Goal: Information Seeking & Learning: Check status

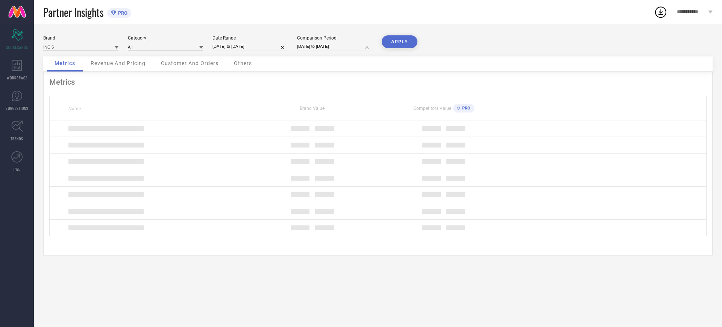
click at [77, 41] on div "Brand INC 5" at bounding box center [80, 42] width 75 height 15
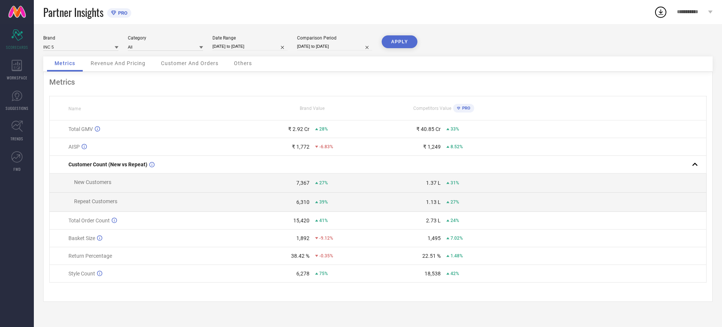
click at [188, 23] on div "Partner Insights PRO" at bounding box center [348, 12] width 611 height 24
click at [65, 47] on input at bounding box center [80, 47] width 75 height 8
click at [73, 56] on div "INC 5" at bounding box center [80, 57] width 75 height 13
click at [149, 51] on div "Brand INC 5 Category All Date Range [DATE] to [DATE] Comparison Period [DATE] t…" at bounding box center [377, 45] width 669 height 21
click at [226, 38] on div "Date Range" at bounding box center [249, 37] width 75 height 5
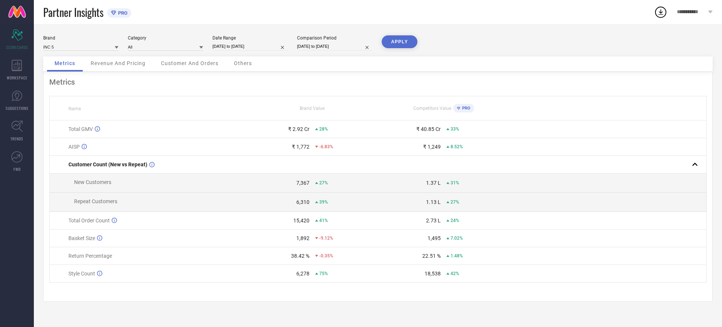
click at [223, 49] on input "[DATE] to [DATE]" at bounding box center [249, 46] width 75 height 8
select select "6"
select select "2025"
select select "7"
select select "2025"
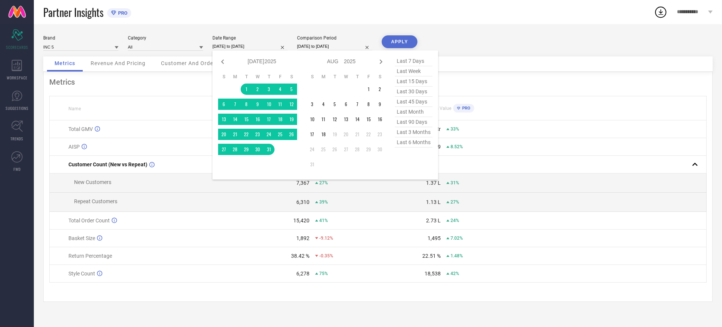
click at [253, 61] on select "Jan Feb Mar Apr May Jun [DATE] Aug Sep Oct Nov Dec" at bounding box center [256, 61] width 17 height 11
click at [251, 59] on select "Jan Feb Mar Apr May Jun [DATE] Aug Sep Oct Nov Dec" at bounding box center [256, 61] width 17 height 11
select select "7"
select select "2025"
select select "8"
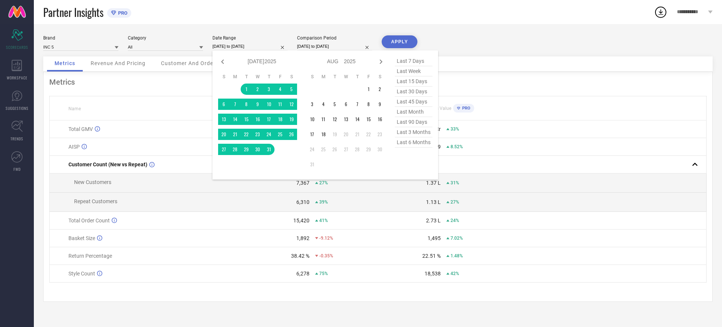
select select "2025"
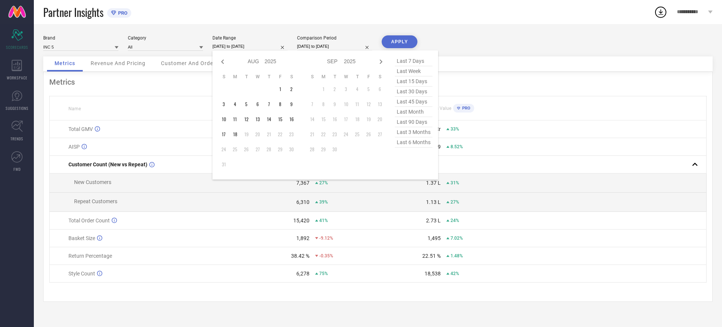
click at [269, 57] on select "2015 2016 2017 2018 2019 2020 2021 2022 2023 2024 2025 2026 2027 2028 2029 2030…" at bounding box center [271, 61] width 12 height 11
select select "7"
select select "2024"
select select "8"
select select "2024"
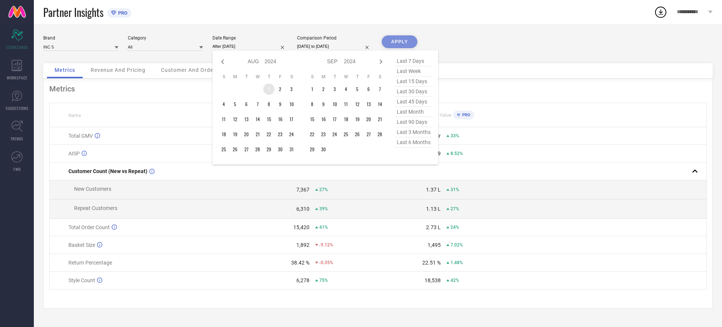
click at [269, 89] on td "1" at bounding box center [268, 88] width 11 height 11
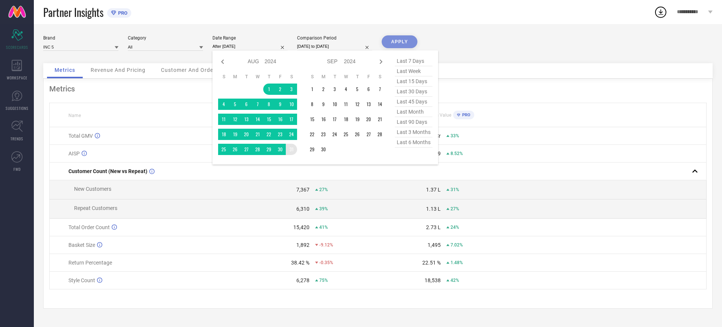
type input "[DATE] to [DATE]"
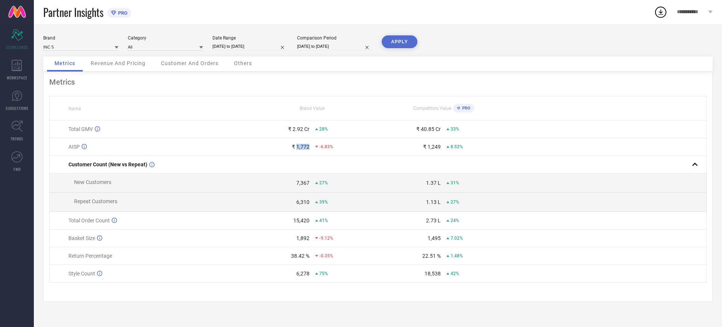
drag, startPoint x: 296, startPoint y: 147, endPoint x: 309, endPoint y: 147, distance: 12.4
click at [309, 147] on div "₹ 1,772" at bounding box center [301, 147] width 18 height 6
copy div "1,772"
click at [431, 147] on div "₹ 1,249" at bounding box center [432, 147] width 18 height 6
drag, startPoint x: 441, startPoint y: 147, endPoint x: 429, endPoint y: 147, distance: 12.4
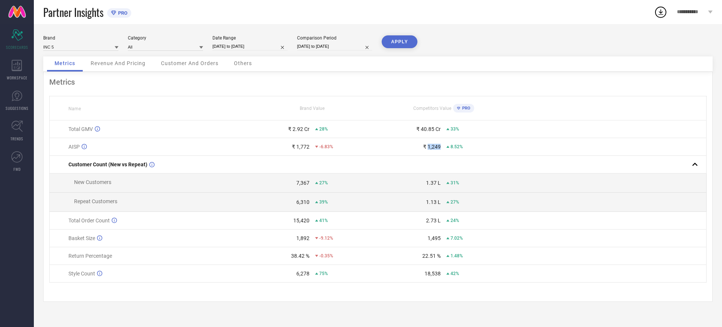
click at [429, 147] on div "₹ 1,249 8.52%" at bounding box center [443, 147] width 130 height 6
copy div "1,249"
drag, startPoint x: 70, startPoint y: 186, endPoint x: 117, endPoint y: 181, distance: 47.7
click at [117, 181] on td "New Customers" at bounding box center [148, 182] width 197 height 19
copy span "New Customers"
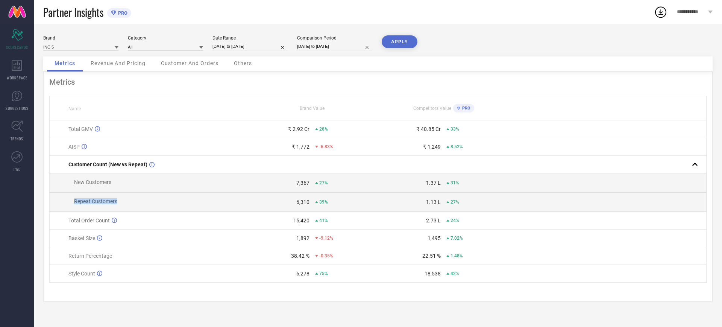
drag, startPoint x: 70, startPoint y: 202, endPoint x: 130, endPoint y: 205, distance: 60.6
click at [130, 205] on td "Repeat Customers" at bounding box center [148, 202] width 197 height 19
copy span "Repeat Customers"
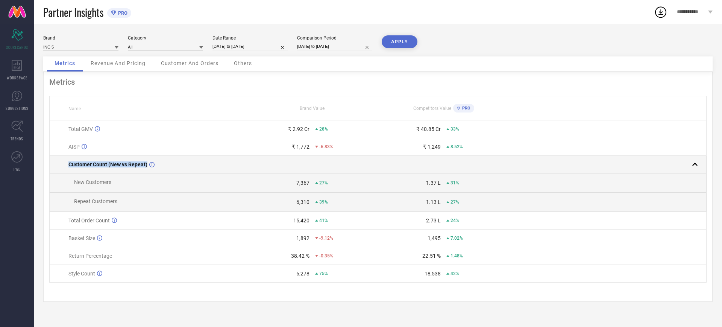
drag, startPoint x: 164, startPoint y: 161, endPoint x: 64, endPoint y: 173, distance: 100.7
click at [64, 173] on td "Customer Count (New vs Repeat)" at bounding box center [148, 165] width 197 height 18
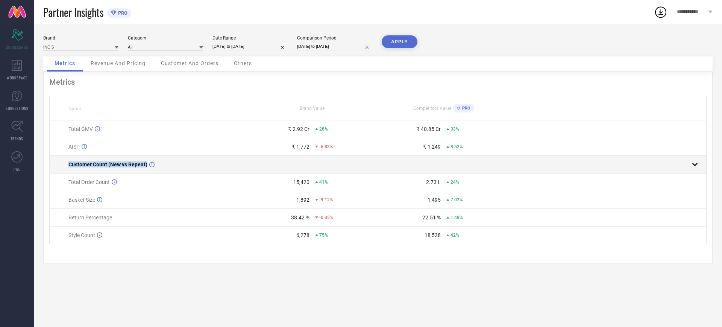
copy div "Customer Count (New vs Repeat)"
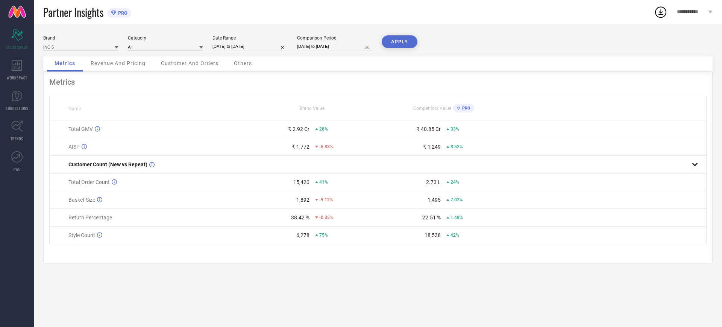
click at [173, 147] on div "AISP" at bounding box center [157, 147] width 178 height 6
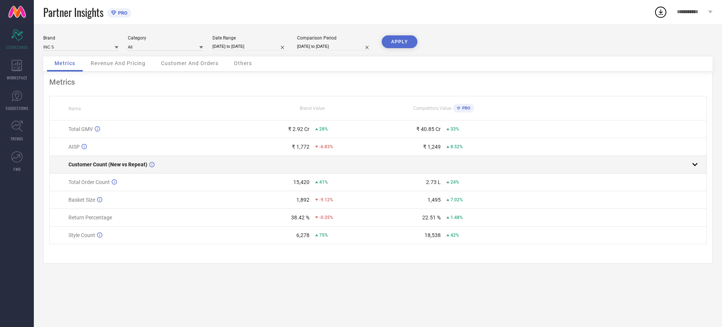
click at [693, 169] on rect at bounding box center [695, 164] width 11 height 11
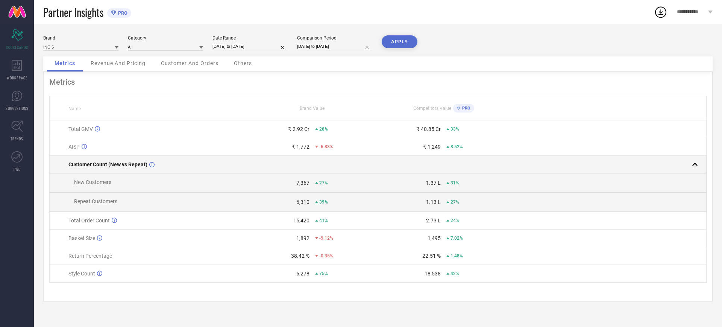
click at [693, 169] on rect at bounding box center [695, 164] width 11 height 11
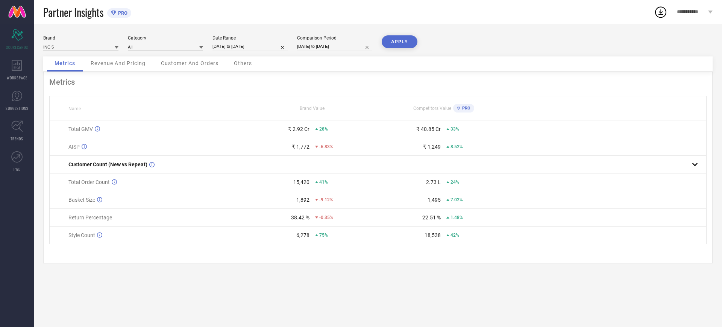
click at [566, 70] on div "Metrics Revenue And Pricing Customer And Orders Others" at bounding box center [377, 63] width 669 height 15
click at [539, 86] on div "Metrics" at bounding box center [377, 81] width 657 height 9
click at [719, 158] on div "Brand INC 5 Category All Date Range [DATE] to [DATE] Comparison Period [DATE] t…" at bounding box center [378, 175] width 688 height 303
click at [122, 284] on div "Brand INC 5 Category All Date Range [DATE] to [DATE] Comparison Period [DATE] t…" at bounding box center [378, 175] width 688 height 303
drag, startPoint x: 293, startPoint y: 202, endPoint x: 312, endPoint y: 204, distance: 19.6
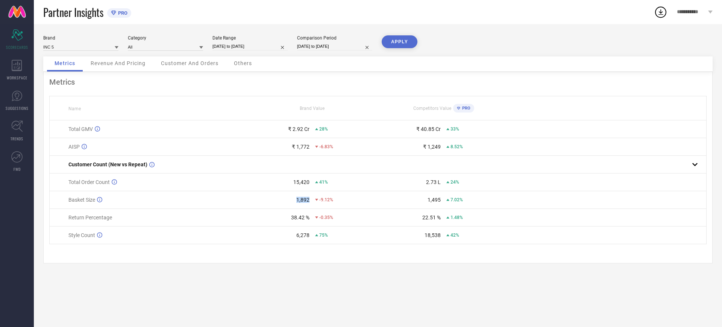
click at [312, 203] on div "1,892 -9.12%" at bounding box center [312, 200] width 130 height 6
copy div "1,892"
click at [380, 77] on div "Metrics Name Brand Value Competitors Value PRO Total GMV ₹ 2.92 Cr 28% ₹ 40.85 …" at bounding box center [377, 167] width 669 height 191
click at [273, 93] on div "Metrics Name Brand Value Competitors Value PRO Total GMV ₹ 2.92 Cr 28% ₹ 40.85 …" at bounding box center [377, 167] width 669 height 191
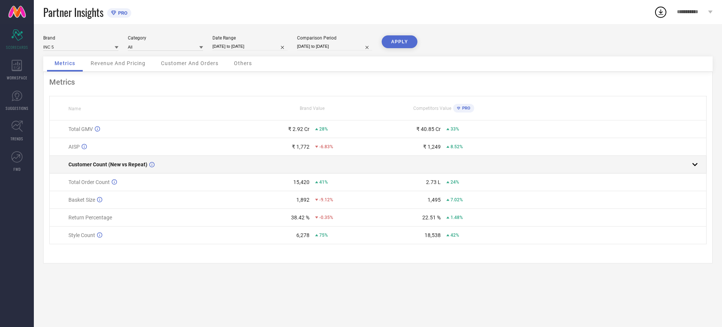
click at [687, 162] on div at bounding box center [604, 164] width 191 height 11
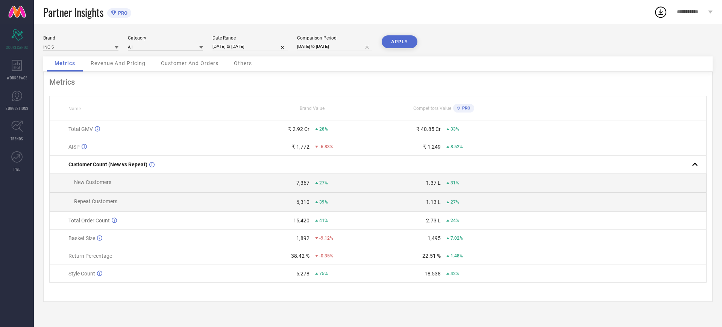
click at [560, 51] on div "Brand INC 5 Category All Date Range [DATE] to [DATE] Comparison Period [DATE] t…" at bounding box center [377, 45] width 669 height 21
click at [112, 68] on div "Revenue And Pricing" at bounding box center [118, 63] width 70 height 15
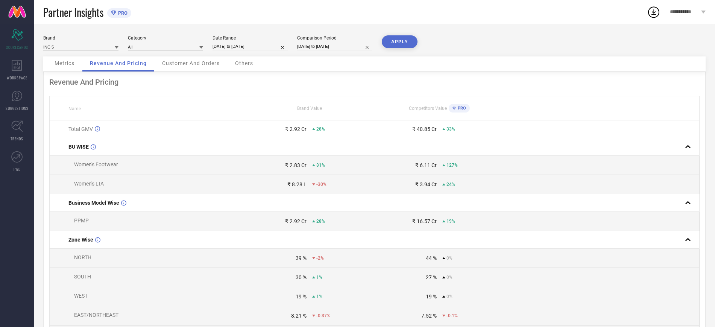
click at [248, 13] on div "Partner Insights PRO" at bounding box center [344, 12] width 603 height 24
